Goal: Check status: Check status

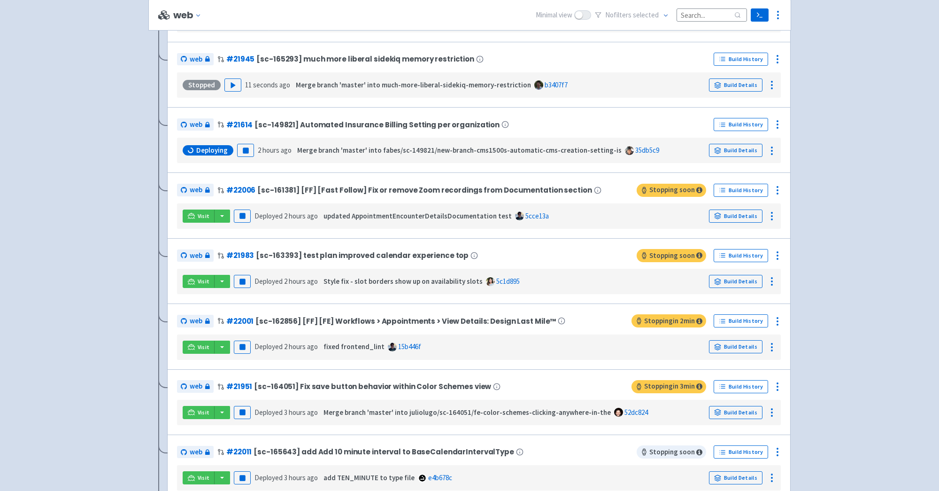
scroll to position [1047, 0]
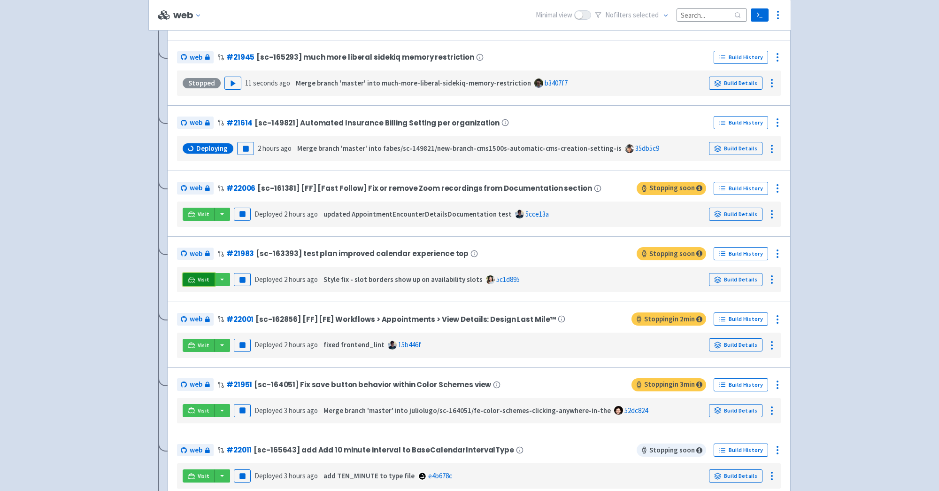
click at [198, 276] on span "Visit" at bounding box center [204, 280] width 12 height 8
click at [717, 276] on icon at bounding box center [717, 279] width 7 height 7
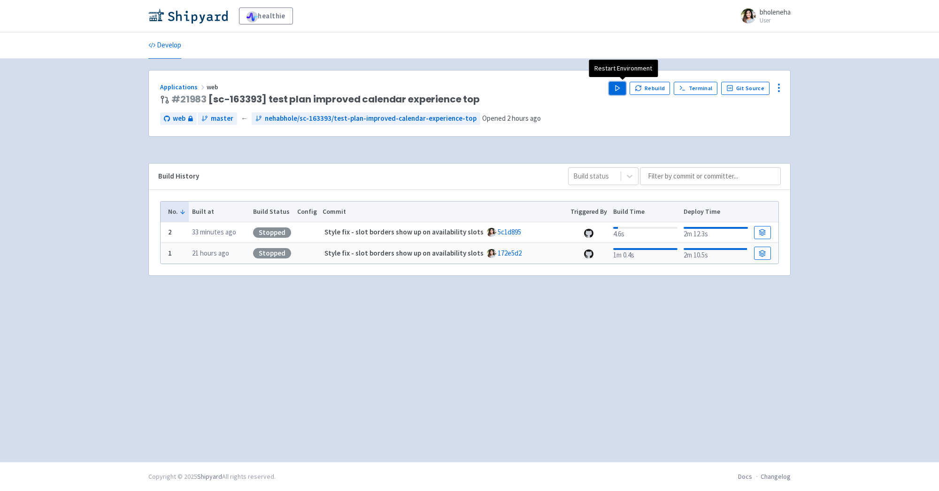
click at [621, 88] on icon "button" at bounding box center [617, 87] width 7 height 7
